Goal: Task Accomplishment & Management: Use online tool/utility

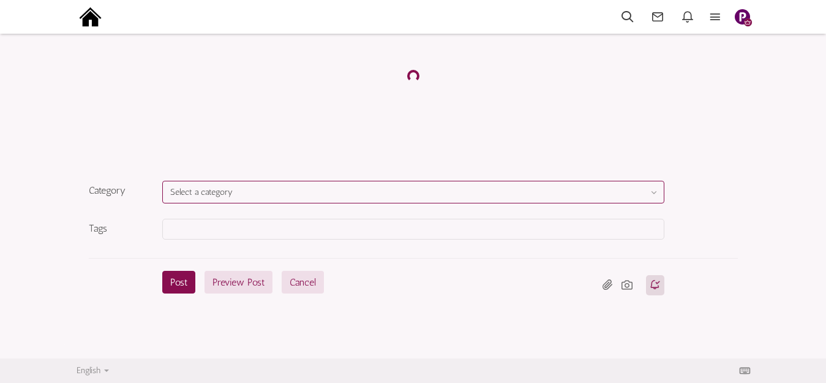
click at [268, 191] on button "Select a category" at bounding box center [413, 192] width 502 height 23
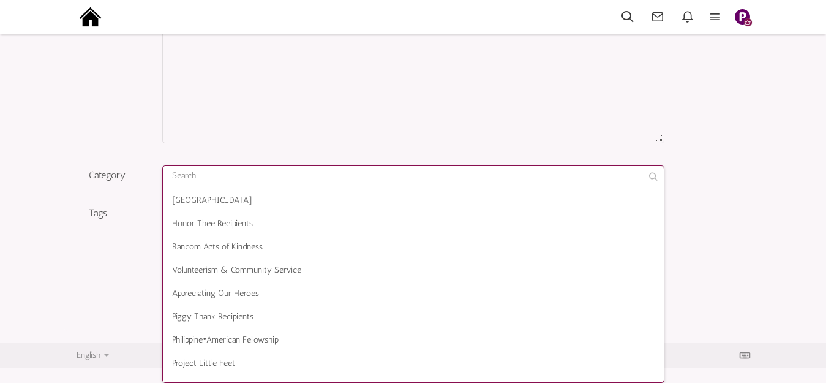
scroll to position [153, 0]
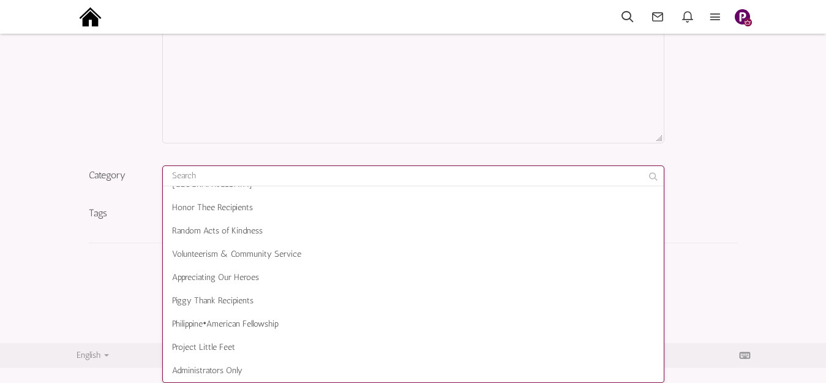
click at [143, 119] on div "Content div Deleting Attachment... getFilename get_filesize 0% Cancel Uploading…" at bounding box center [413, 57] width 649 height 200
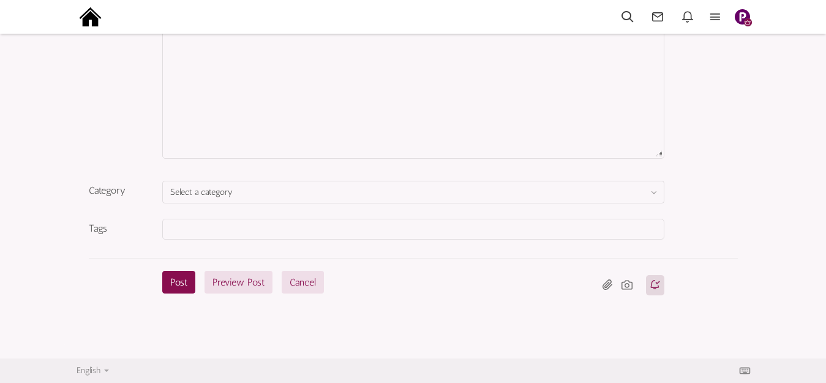
scroll to position [163, 0]
click at [295, 280] on button "Cancel" at bounding box center [303, 282] width 42 height 23
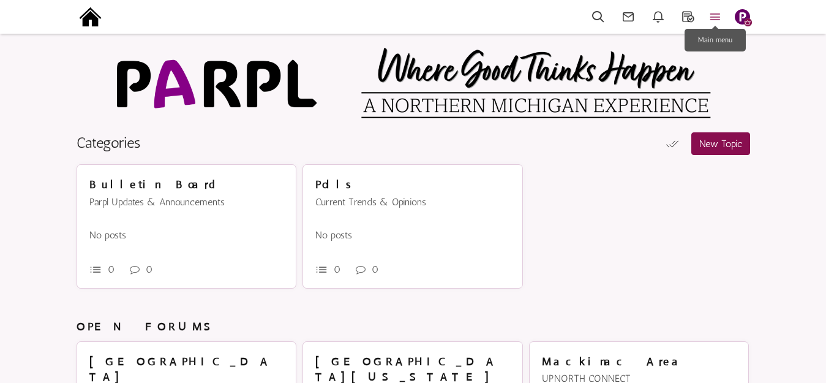
click at [714, 11] on icon at bounding box center [715, 17] width 27 height 14
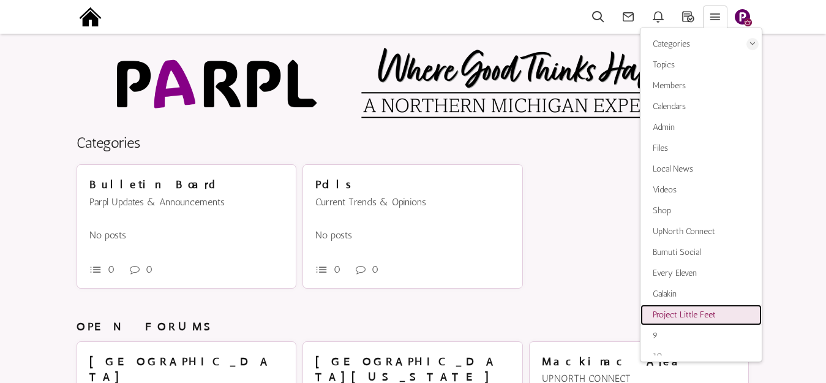
click at [676, 313] on span "Project Little Feet" at bounding box center [684, 314] width 63 height 10
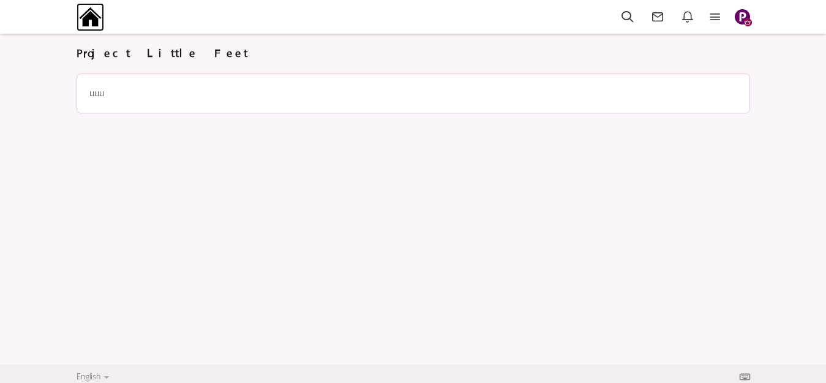
click at [92, 18] on img at bounding box center [91, 17] width 28 height 28
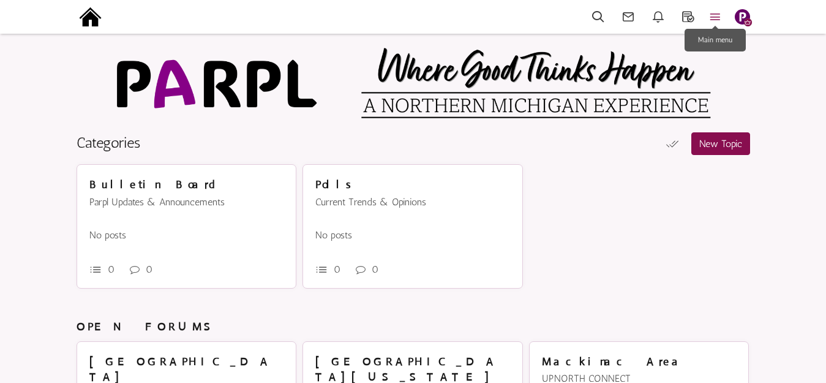
click at [719, 13] on icon at bounding box center [715, 17] width 27 height 14
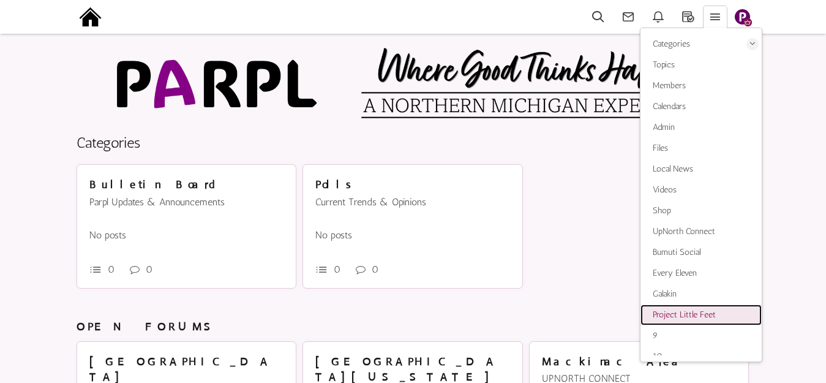
click at [679, 310] on span "Project Little Feet" at bounding box center [684, 314] width 63 height 10
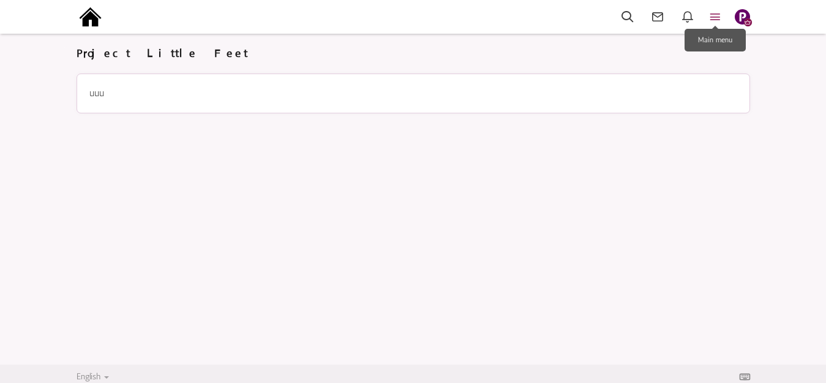
click at [714, 12] on icon at bounding box center [715, 17] width 27 height 14
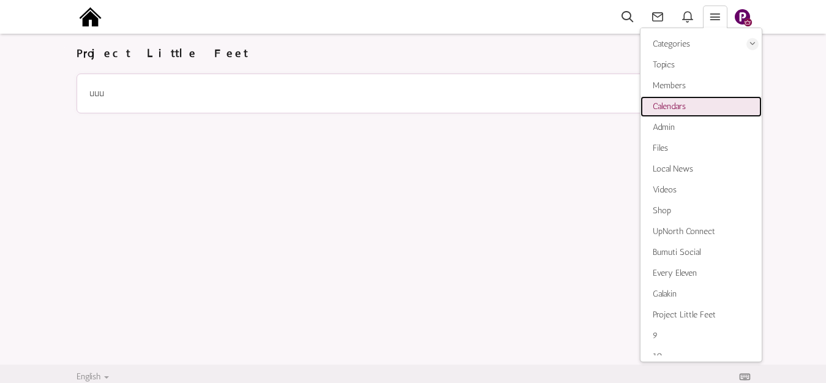
click at [678, 107] on span "Calendars" at bounding box center [669, 106] width 33 height 10
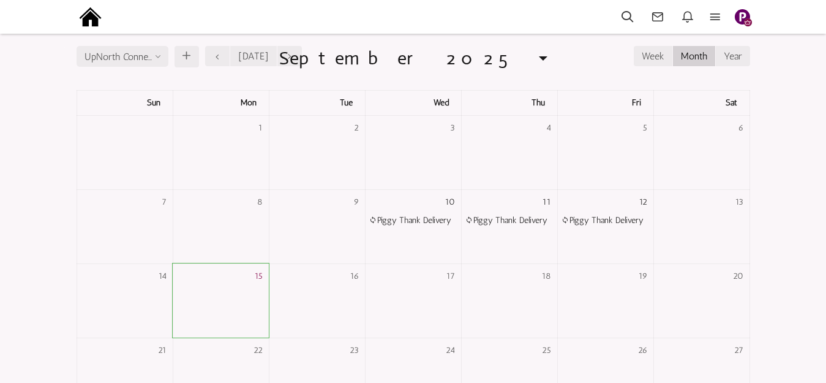
click at [160, 59] on input "UpNorth Connect" at bounding box center [123, 56] width 92 height 21
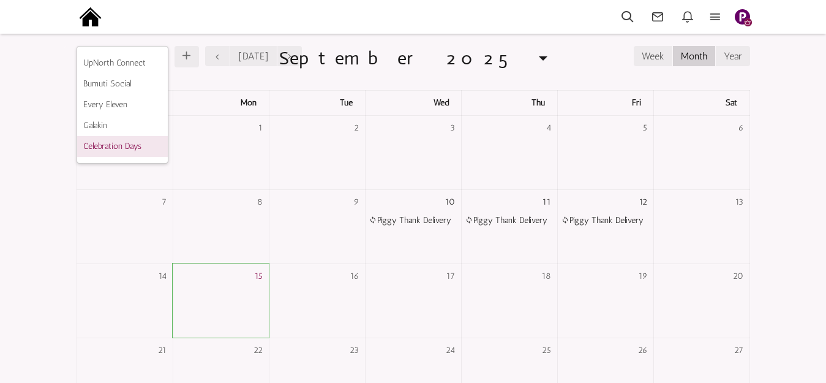
click at [138, 149] on li "Celebration Days" at bounding box center [122, 146] width 91 height 21
type input "Celebration Days"
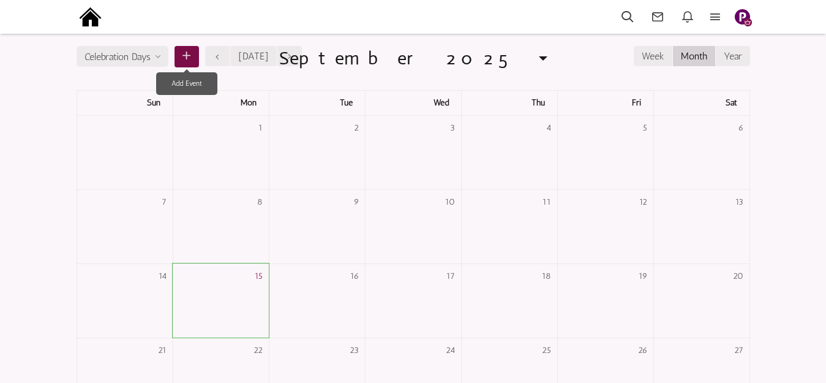
click at [192, 54] on icon at bounding box center [187, 57] width 12 height 18
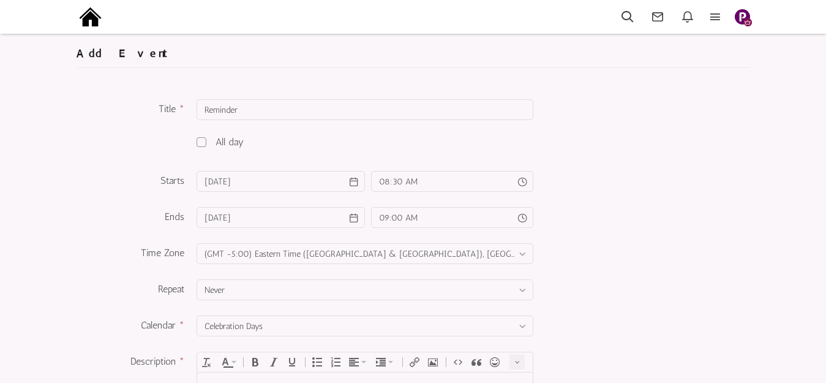
type input "Reminder"
click at [202, 140] on span at bounding box center [201, 142] width 10 height 10
click at [0, 0] on input "checkbox" at bounding box center [0, 0] width 0 height 0
click at [318, 181] on input "9/16/2025" at bounding box center [280, 181] width 168 height 21
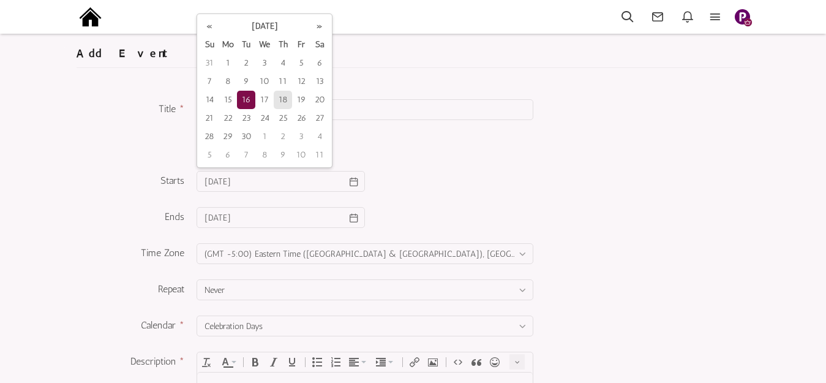
click at [281, 99] on td "18" at bounding box center [283, 100] width 18 height 18
type input "09/18/2025"
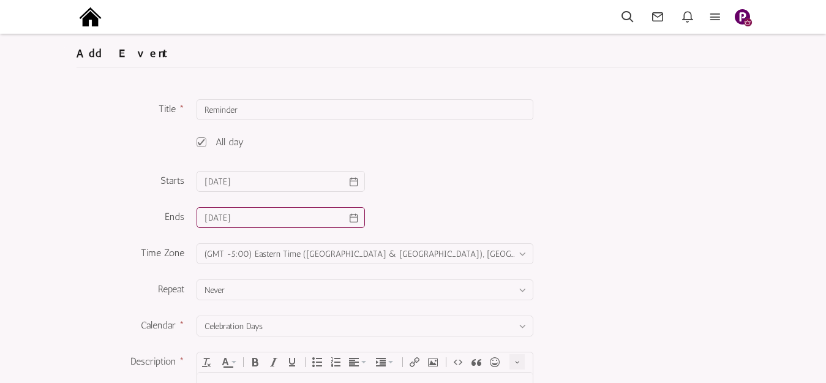
click at [256, 215] on input "9/16/2025" at bounding box center [280, 217] width 168 height 21
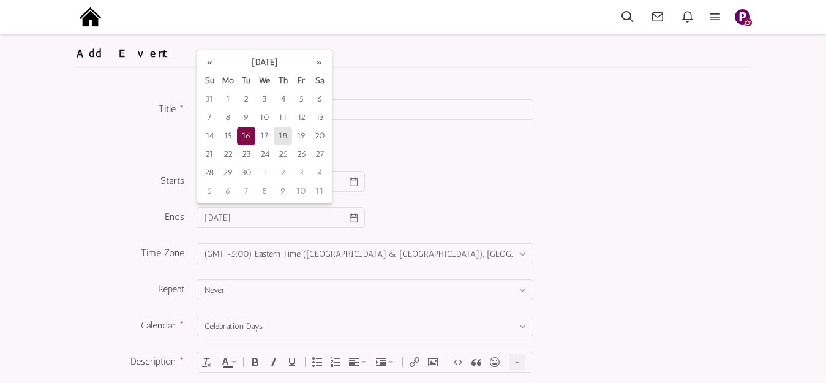
click at [285, 134] on td "18" at bounding box center [283, 136] width 18 height 18
type input "09/18/2025"
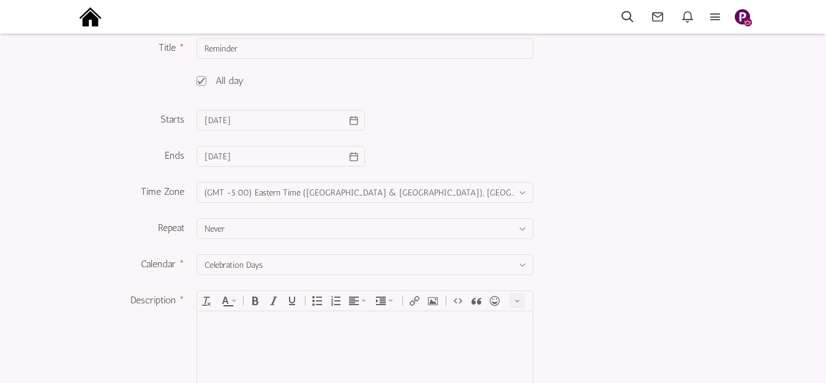
scroll to position [122, 0]
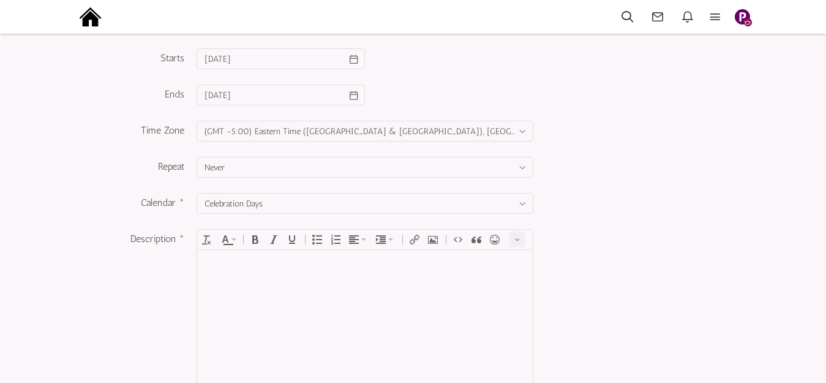
click at [305, 273] on body at bounding box center [364, 332] width 335 height 165
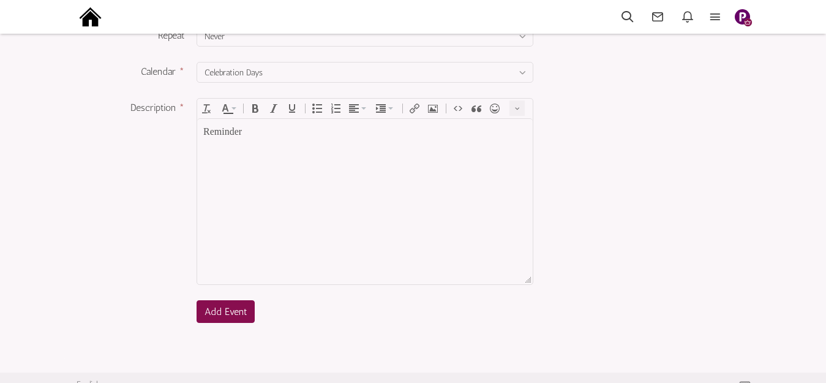
scroll to position [268, 0]
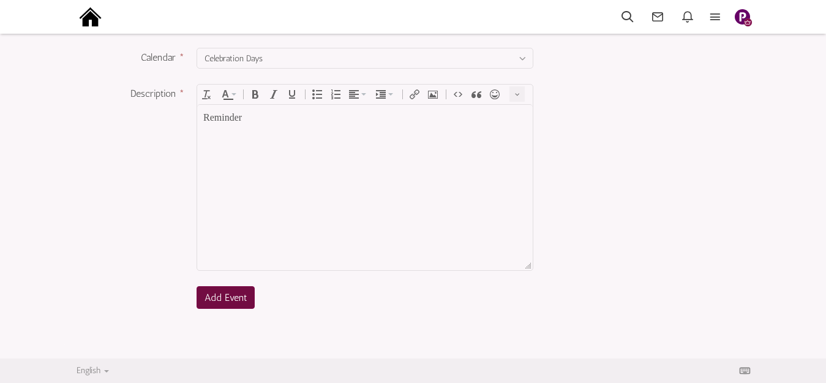
click at [223, 302] on span "Add Event" at bounding box center [225, 297] width 42 height 12
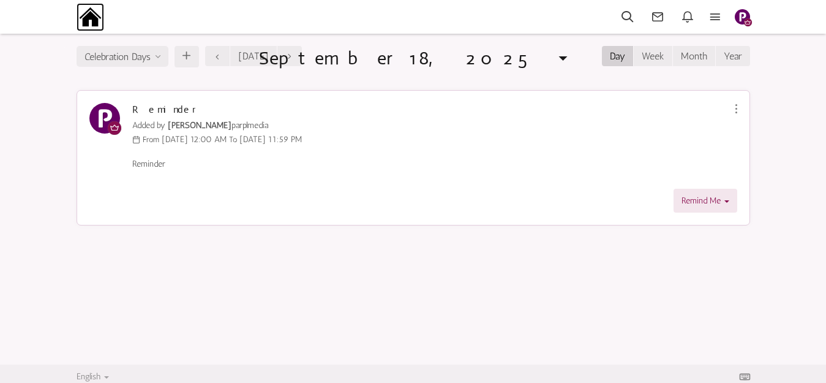
click at [90, 21] on img at bounding box center [91, 17] width 28 height 28
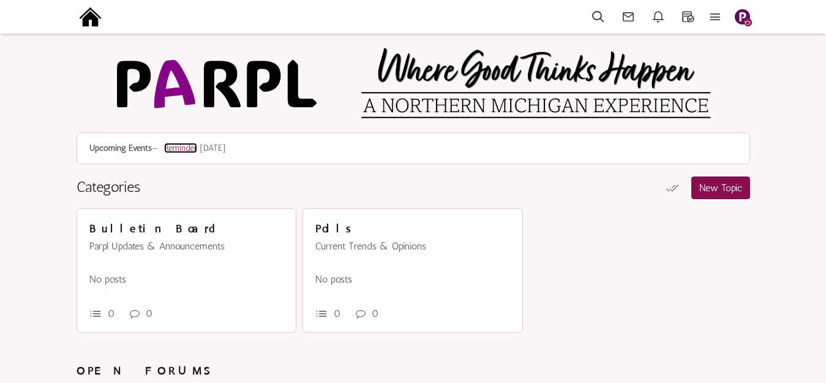
click at [189, 150] on link "Reminder" at bounding box center [180, 148] width 33 height 10
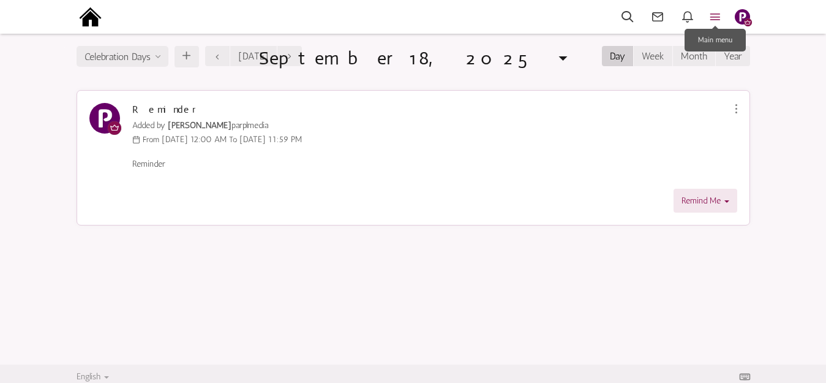
click at [717, 14] on icon at bounding box center [715, 17] width 27 height 14
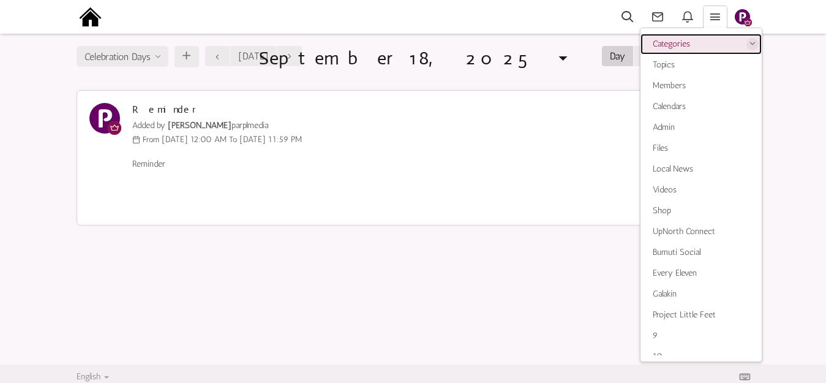
click at [689, 40] on link "Categories" at bounding box center [700, 44] width 121 height 21
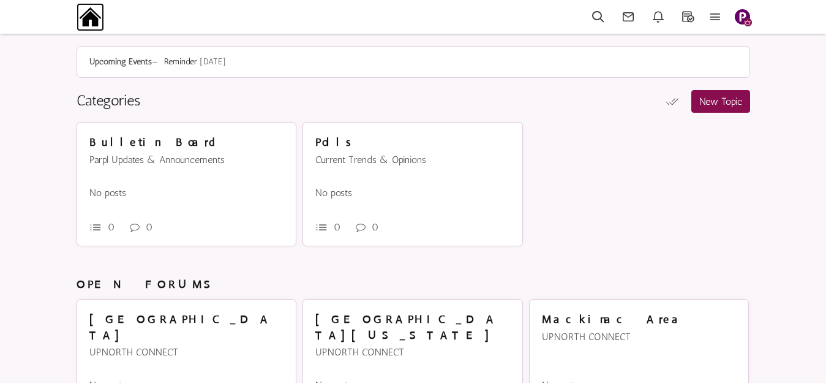
click at [94, 17] on img at bounding box center [91, 17] width 28 height 28
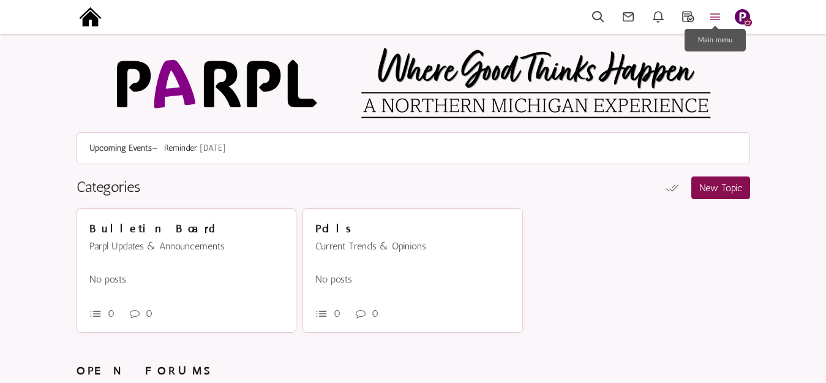
click at [717, 16] on icon at bounding box center [715, 17] width 27 height 14
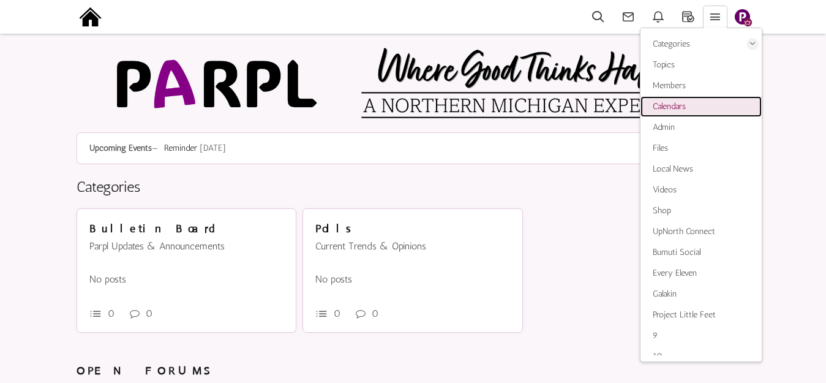
click at [687, 108] on link "Calendars" at bounding box center [700, 106] width 121 height 21
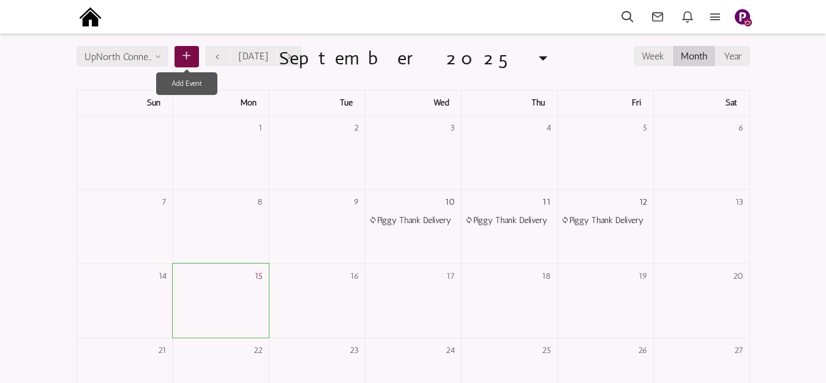
click at [188, 54] on icon at bounding box center [187, 57] width 12 height 18
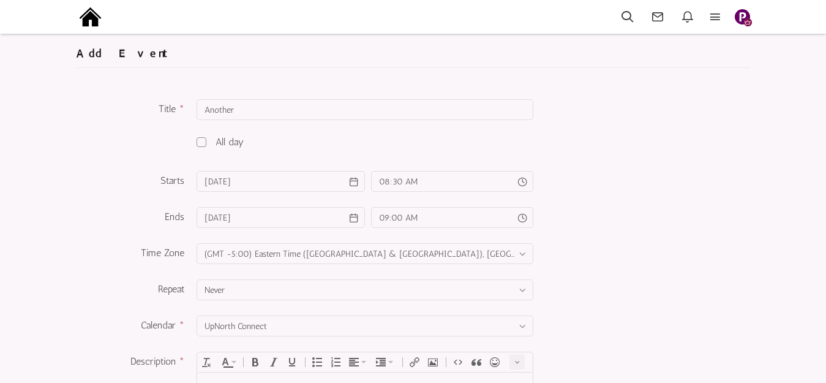
type input "Another"
click at [200, 143] on span at bounding box center [201, 142] width 10 height 10
click at [0, 0] on input "checkbox" at bounding box center [0, 0] width 0 height 0
click at [220, 183] on input "9/16/2025" at bounding box center [280, 181] width 168 height 21
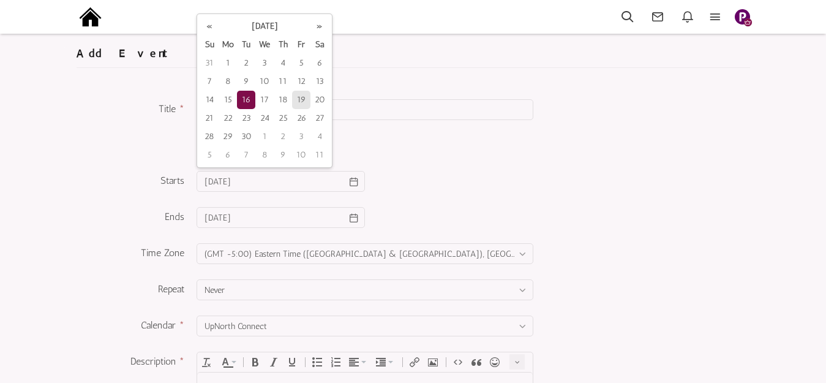
click at [304, 103] on td "19" at bounding box center [301, 100] width 18 height 18
type input "09/19/2025"
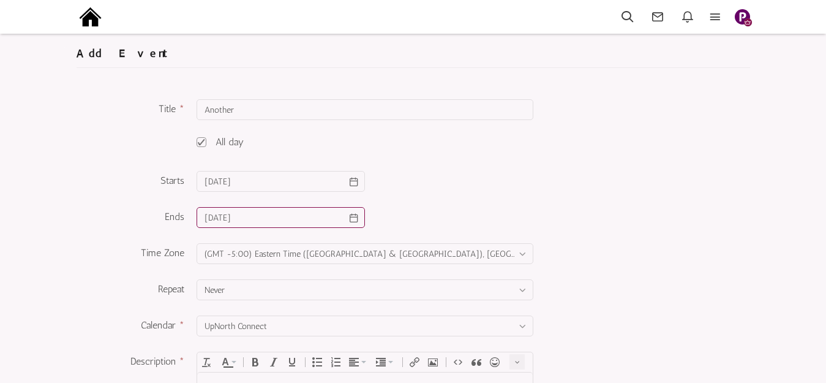
click at [293, 211] on input "9/16/2025" at bounding box center [280, 217] width 168 height 21
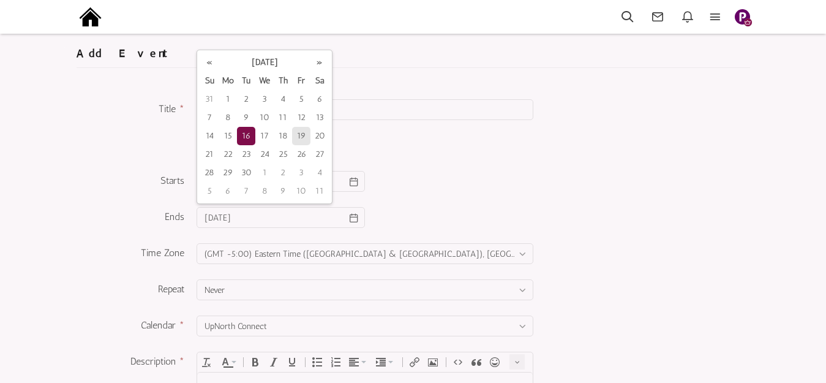
click at [302, 135] on td "19" at bounding box center [301, 136] width 18 height 18
type input "09/19/2025"
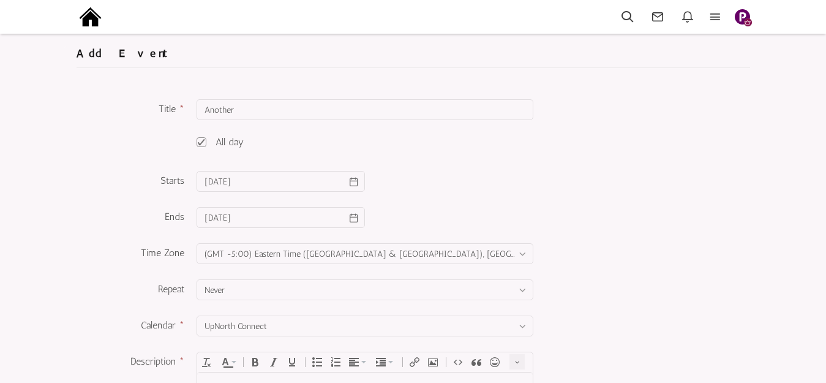
scroll to position [61, 0]
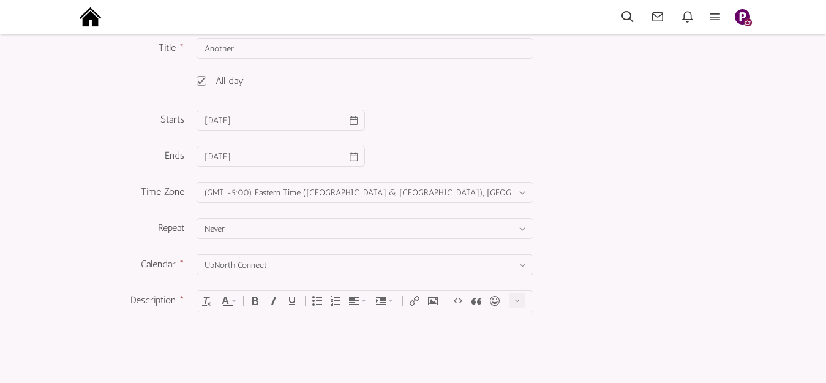
click at [264, 326] on div at bounding box center [364, 324] width 323 height 14
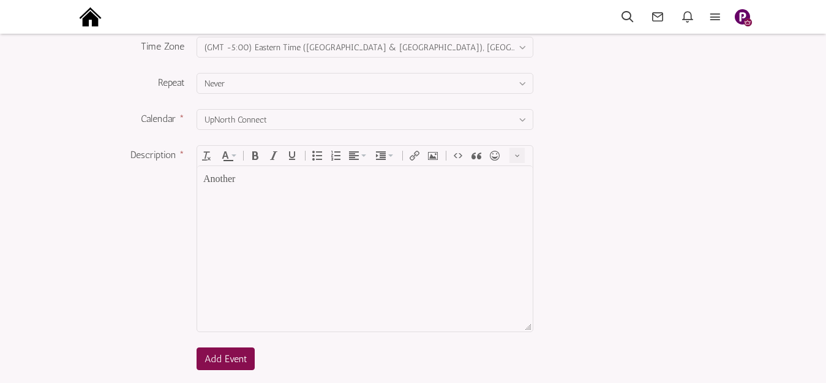
scroll to position [245, 0]
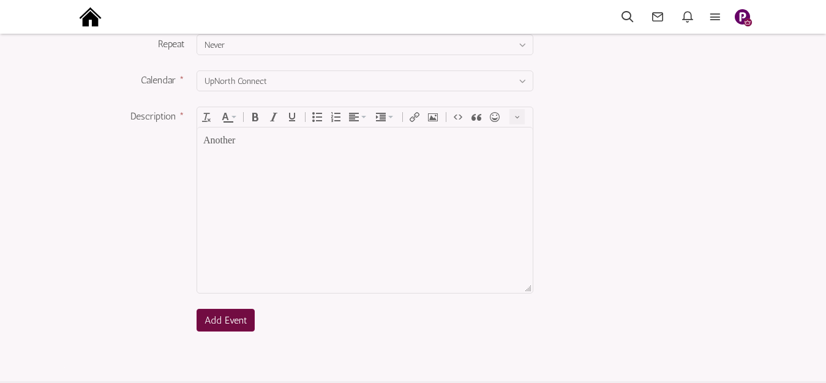
click at [237, 313] on button "Add Event" at bounding box center [225, 320] width 58 height 23
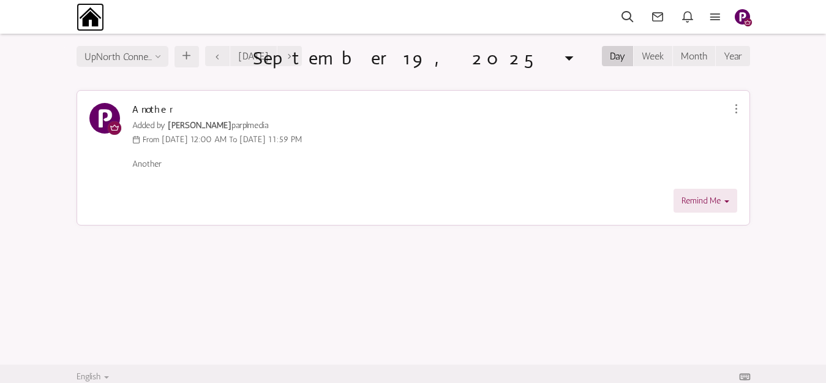
click at [90, 15] on img at bounding box center [91, 17] width 28 height 28
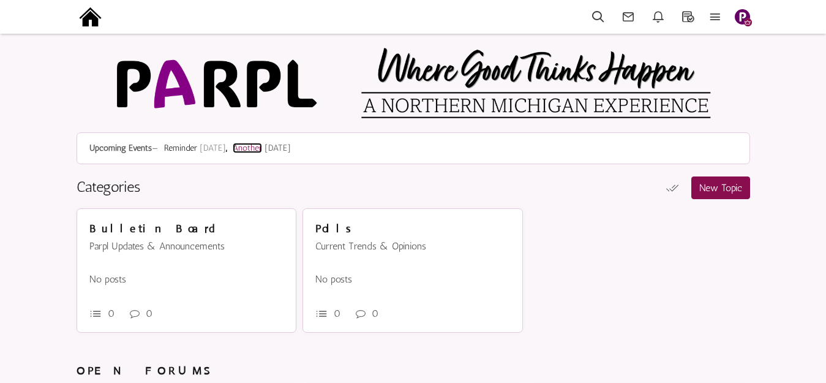
click at [260, 148] on link "Another" at bounding box center [247, 148] width 29 height 10
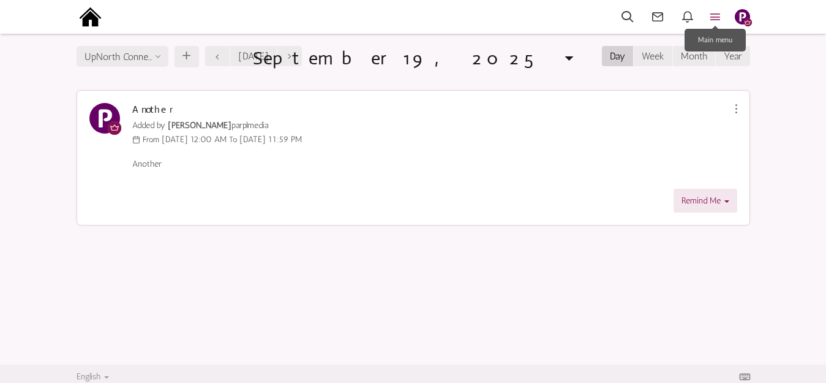
click at [717, 15] on icon at bounding box center [715, 17] width 27 height 14
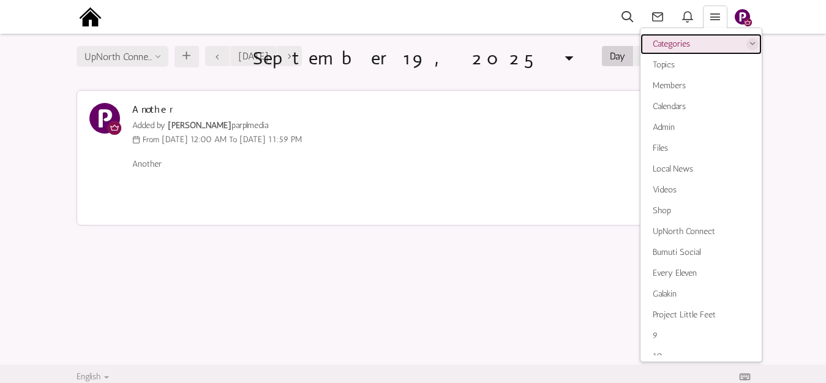
click at [668, 47] on link "Categories" at bounding box center [700, 44] width 121 height 21
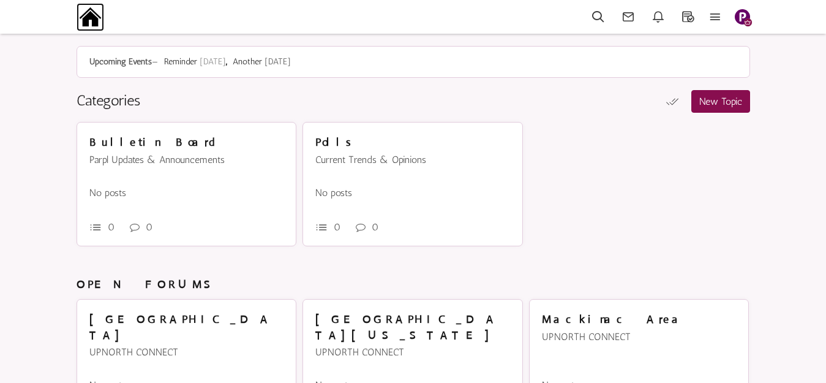
click at [90, 18] on img at bounding box center [91, 17] width 28 height 28
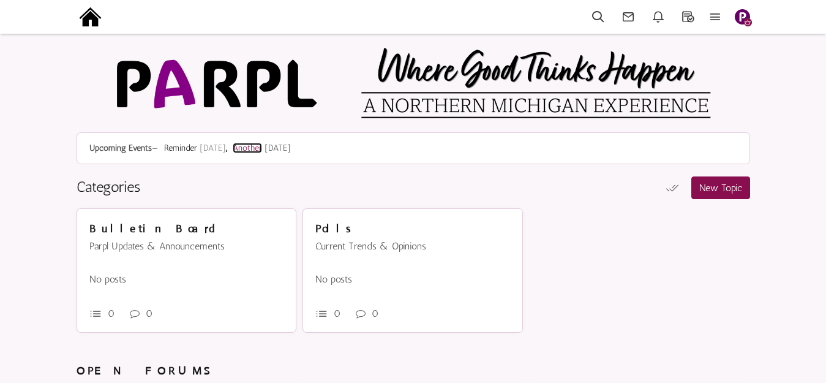
click at [254, 147] on link "Another" at bounding box center [247, 148] width 29 height 10
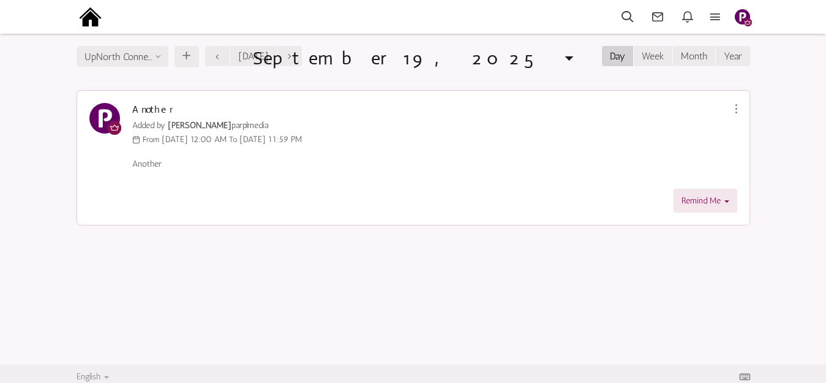
click at [741, 17] on img "button" at bounding box center [742, 16] width 15 height 15
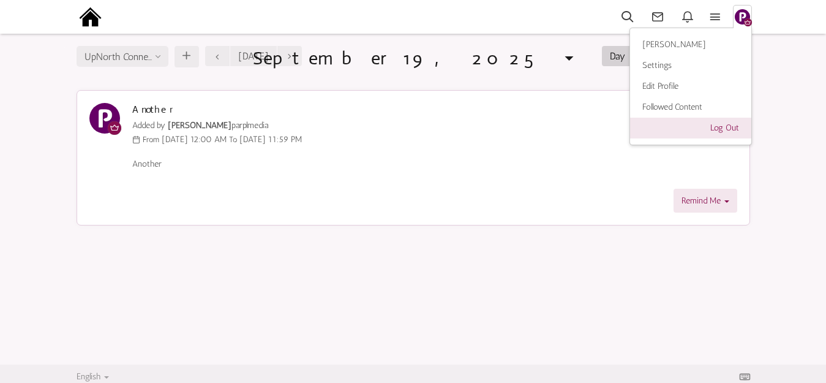
click at [724, 129] on link "Log Out" at bounding box center [690, 128] width 121 height 21
